Goal: Information Seeking & Learning: Learn about a topic

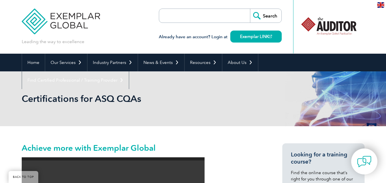
scroll to position [114, 0]
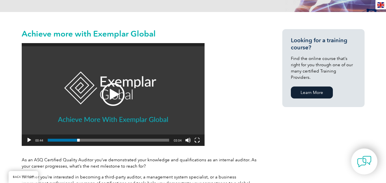
click at [110, 94] on div "Play" at bounding box center [113, 94] width 23 height 23
drag, startPoint x: 77, startPoint y: 139, endPoint x: 52, endPoint y: 137, distance: 25.2
click at [52, 139] on span "00:06" at bounding box center [108, 140] width 121 height 3
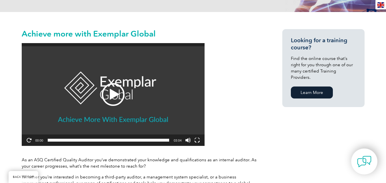
click at [112, 92] on div "Play" at bounding box center [113, 94] width 23 height 23
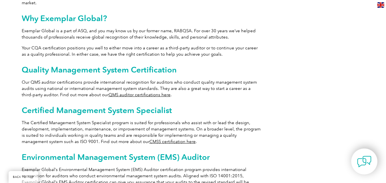
scroll to position [314, 0]
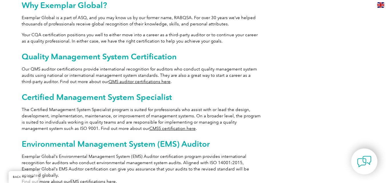
click at [149, 126] on link "CMSS certification here" at bounding box center [172, 128] width 46 height 5
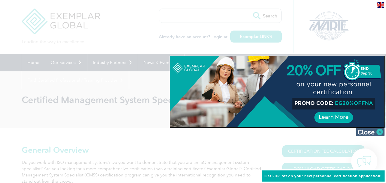
click at [378, 130] on img at bounding box center [370, 132] width 29 height 9
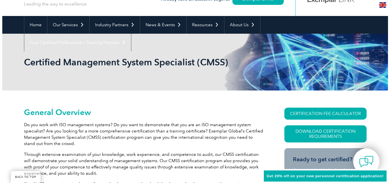
scroll to position [57, 0]
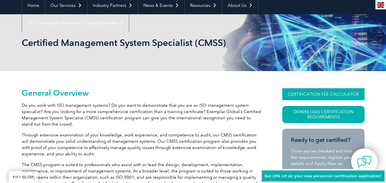
click at [324, 93] on link "CERTIFICATION FEE CALCULATOR" at bounding box center [323, 94] width 82 height 12
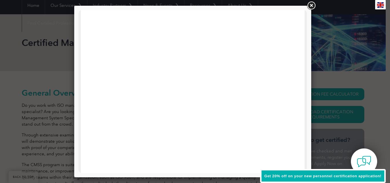
scroll to position [281, 0]
